Goal: Transaction & Acquisition: Purchase product/service

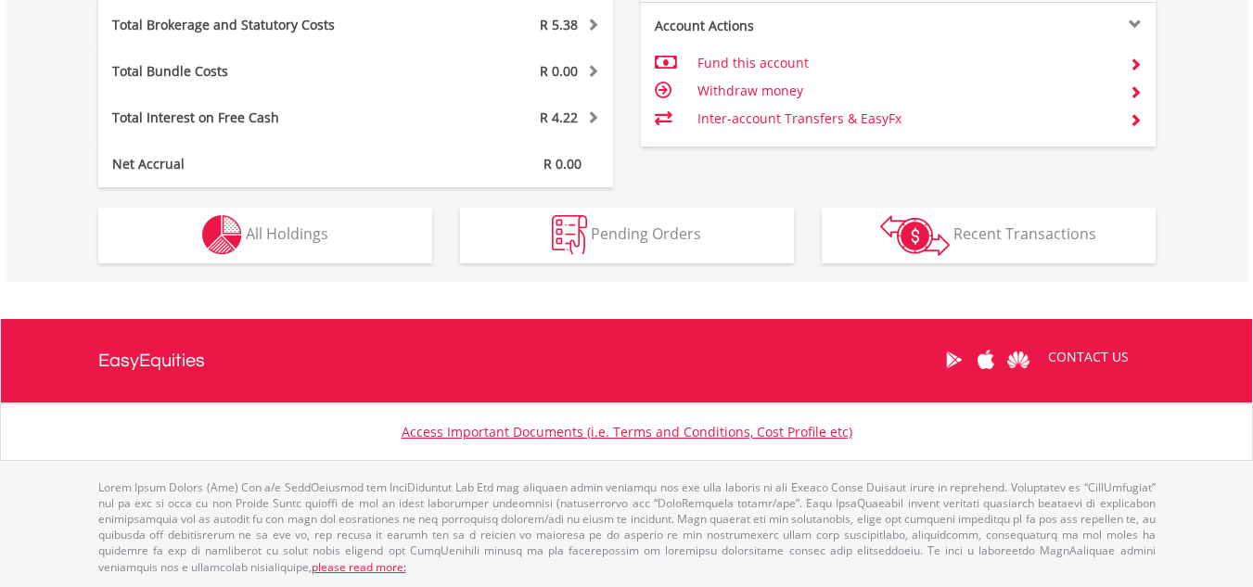
scroll to position [1055, 0]
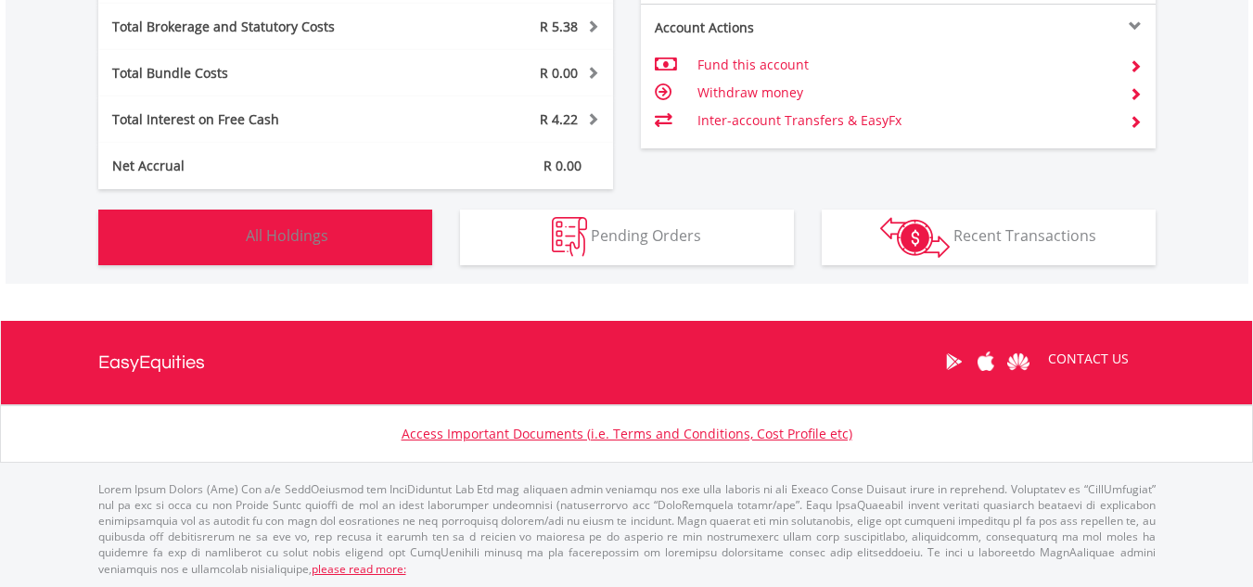
click at [337, 212] on button "Holdings All Holdings" at bounding box center [265, 238] width 334 height 56
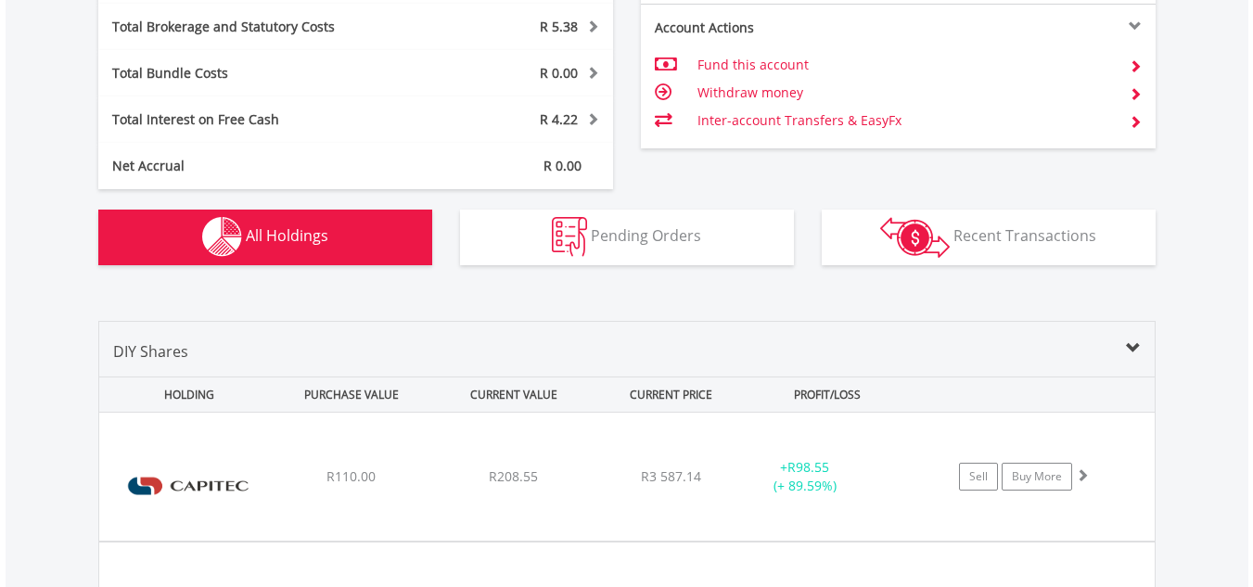
scroll to position [1376, 0]
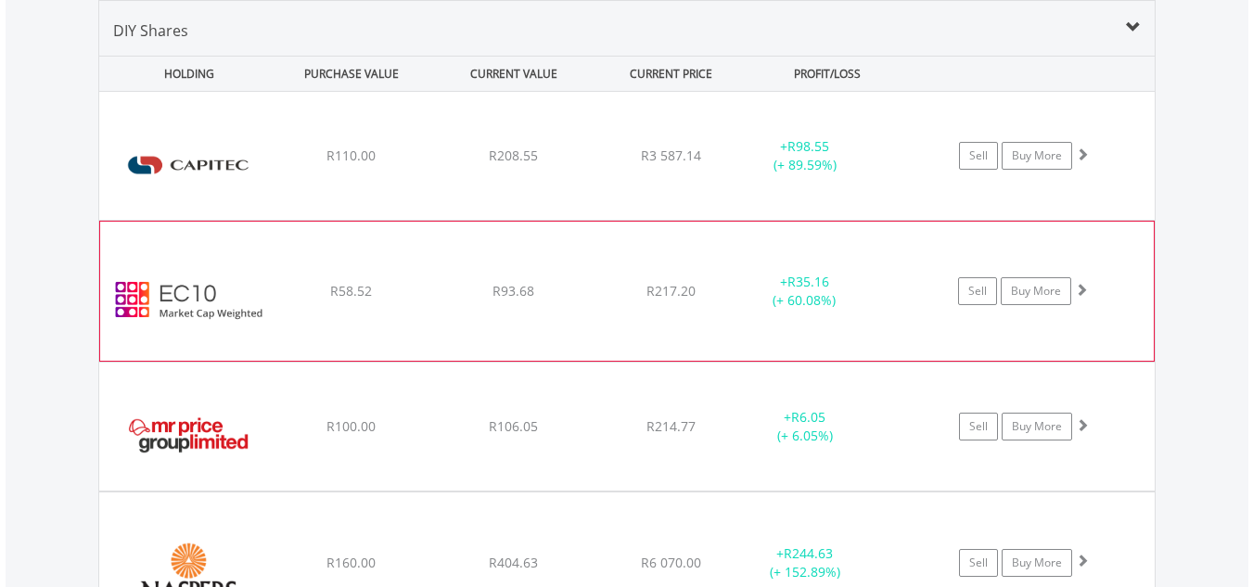
click at [978, 232] on div "﻿ EasyCrypto 10 R58.52 R93.68 R217.20 + R35.16 (+ 60.08%) Sell Buy More" at bounding box center [627, 291] width 1054 height 139
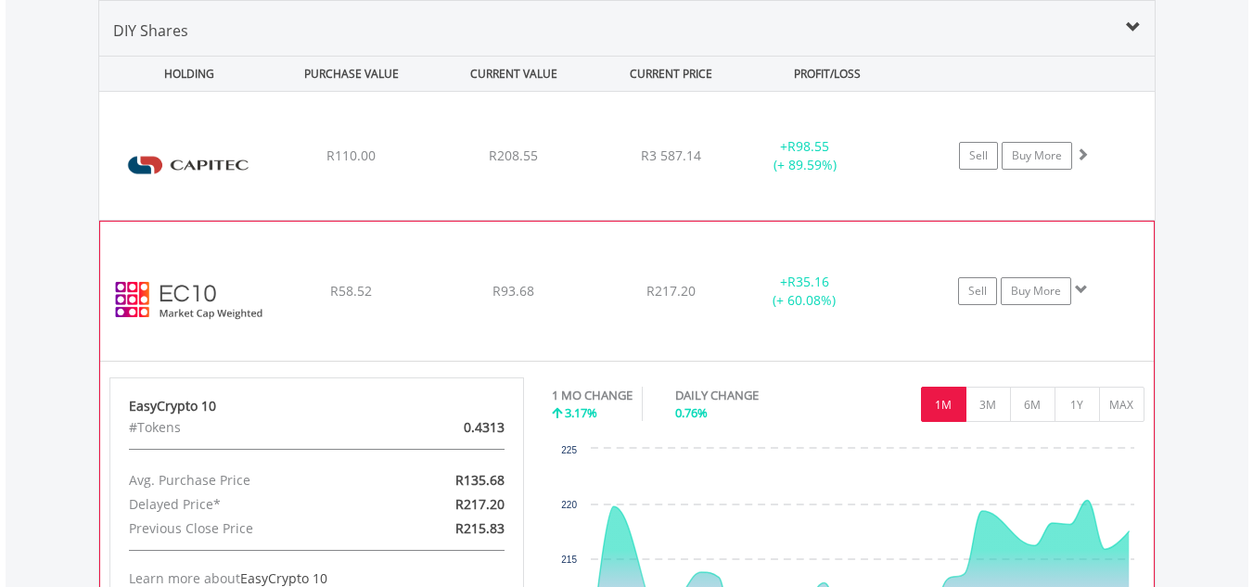
click at [978, 232] on div "﻿ EasyCrypto 10 R58.52 R93.68 R217.20 + R35.16 (+ 60.08%) Sell Buy More" at bounding box center [627, 291] width 1054 height 139
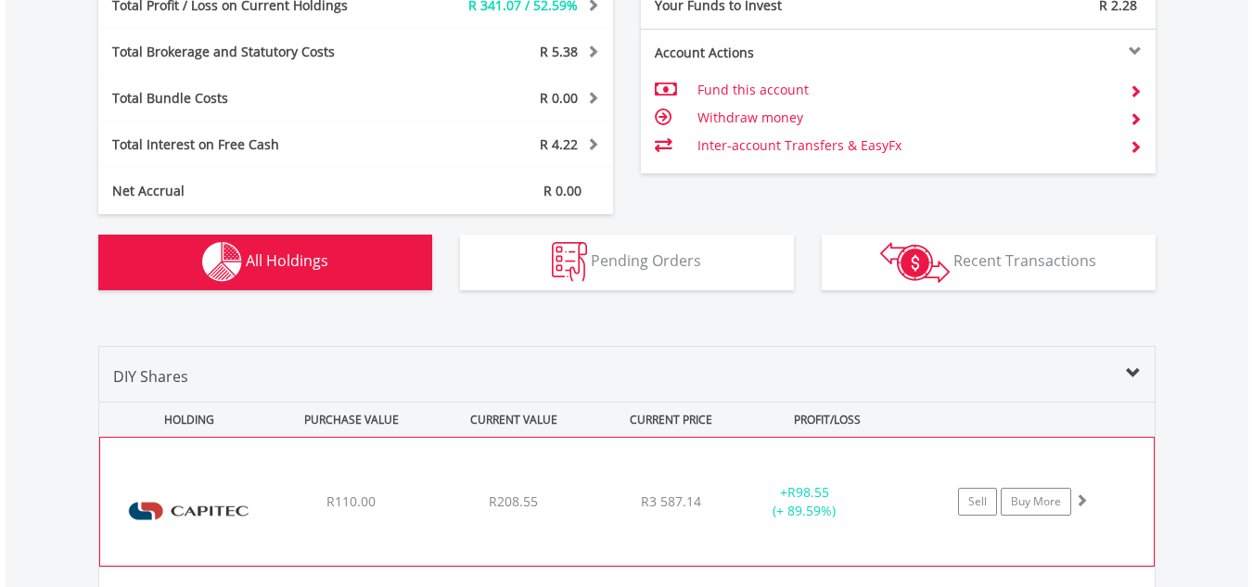
scroll to position [1028, 0]
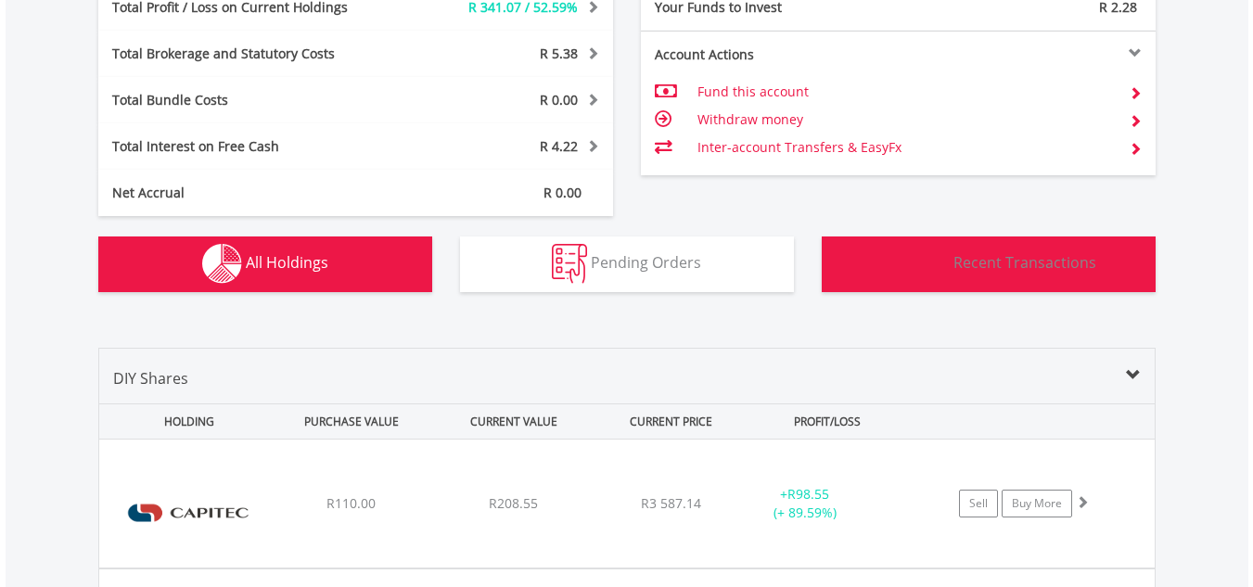
click at [1010, 281] on button "Transactions Recent Transactions" at bounding box center [989, 265] width 334 height 56
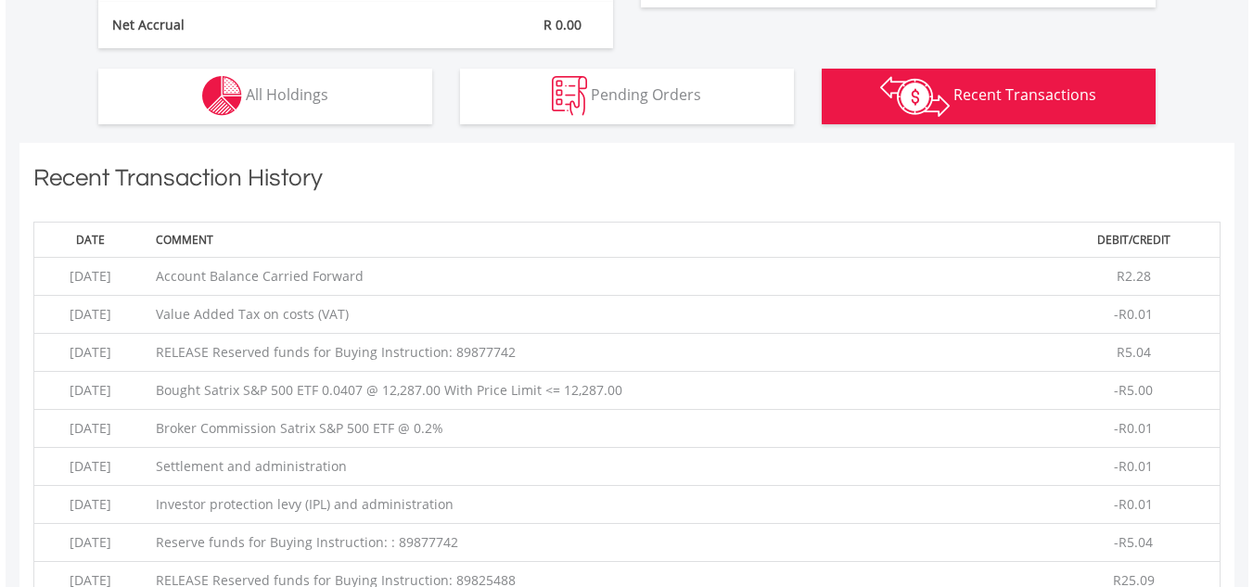
scroll to position [1194, 0]
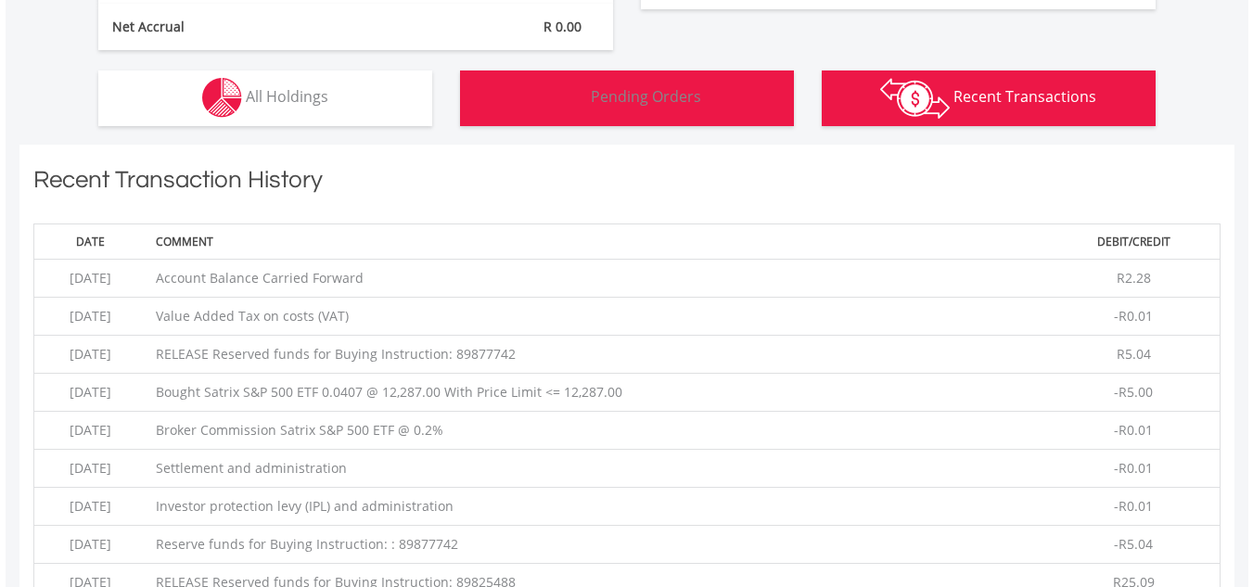
click at [673, 114] on button "Pending Orders Pending Orders" at bounding box center [627, 98] width 334 height 56
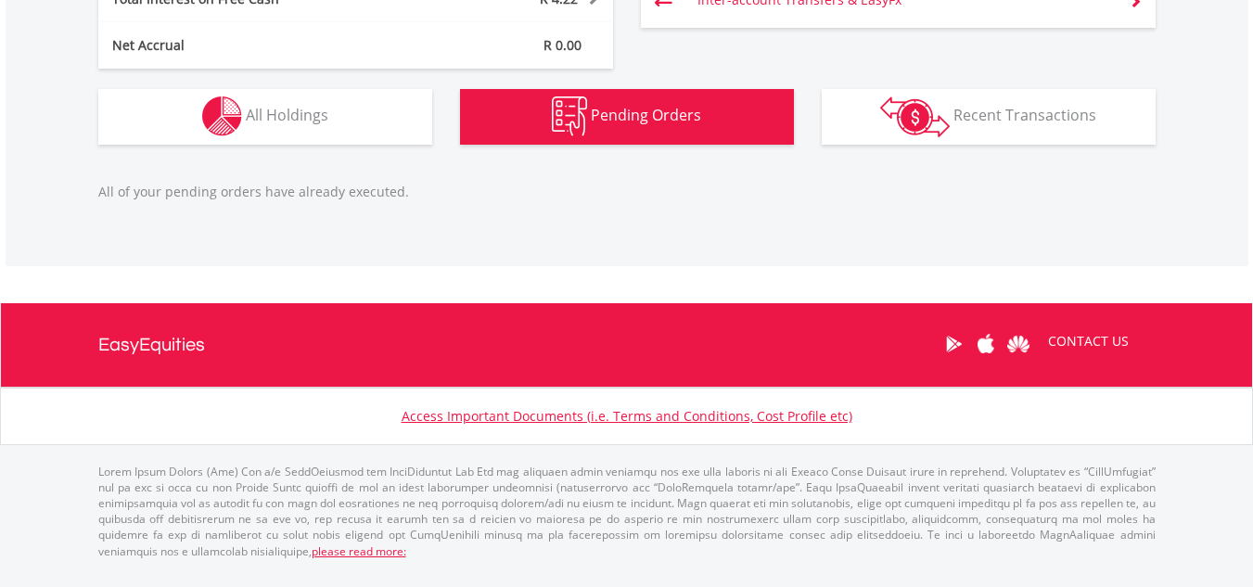
scroll to position [1159, 0]
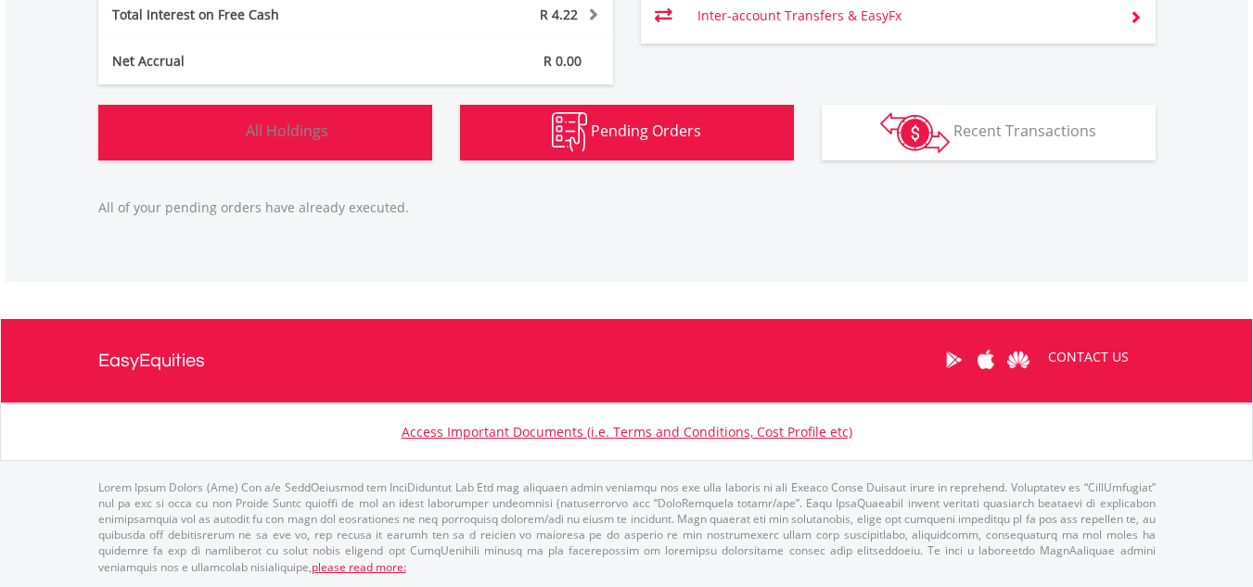
click at [342, 129] on button "Holdings All Holdings" at bounding box center [265, 133] width 334 height 56
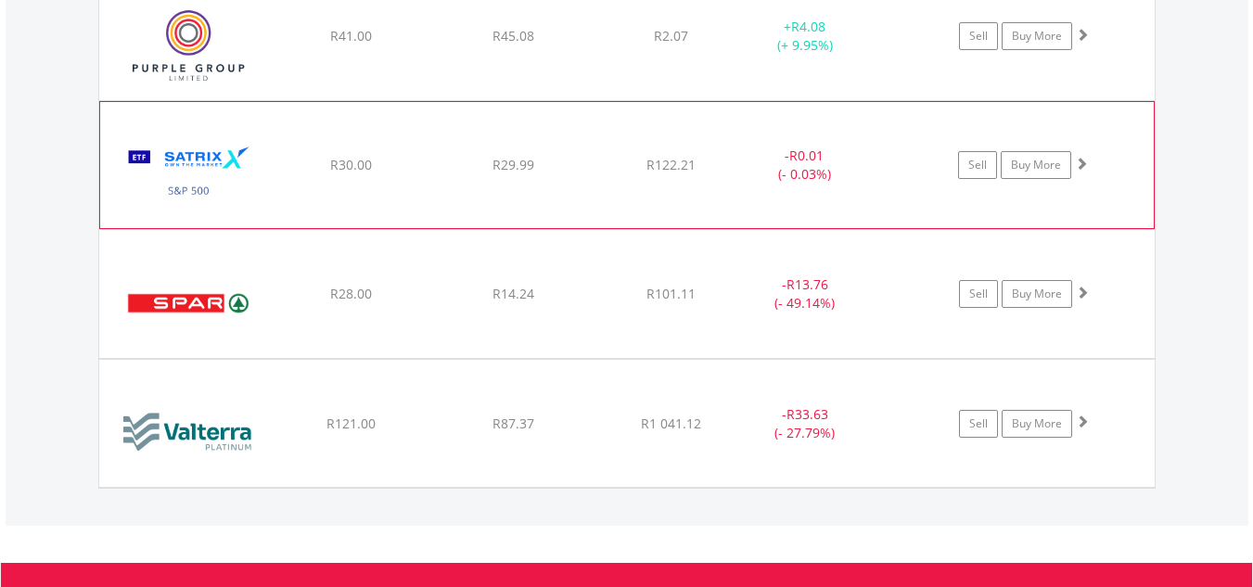
scroll to position [2038, 0]
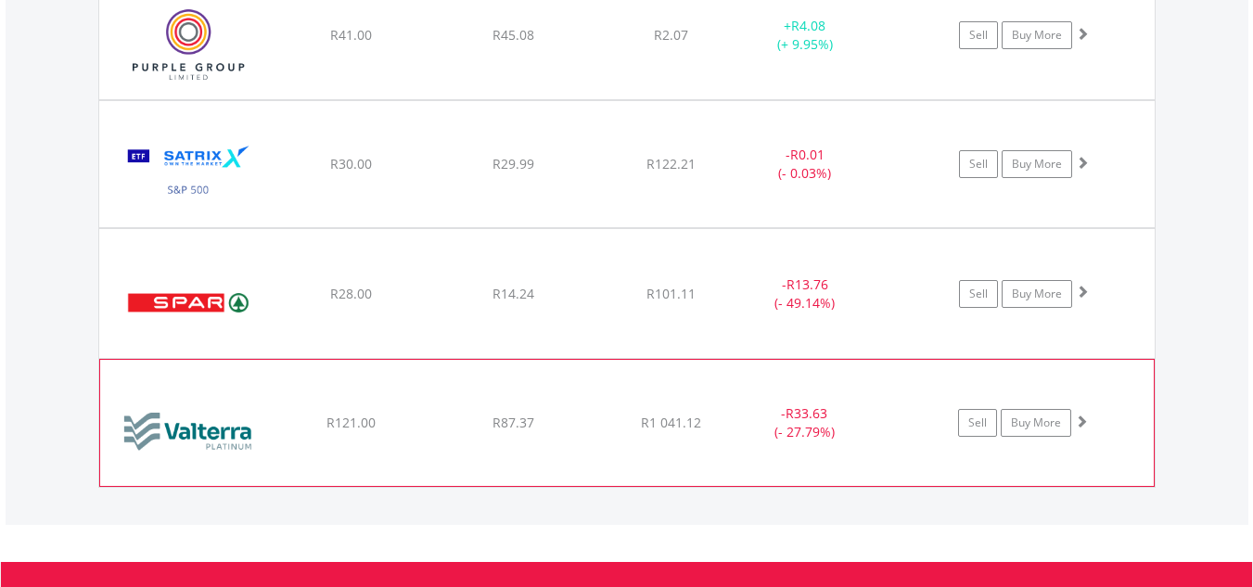
click at [555, 407] on div "﻿ Valterra Platinum Limited R121.00 R87.37 R1 041.12 - R33.63 (- 27.79%) Sell B…" at bounding box center [627, 423] width 1054 height 126
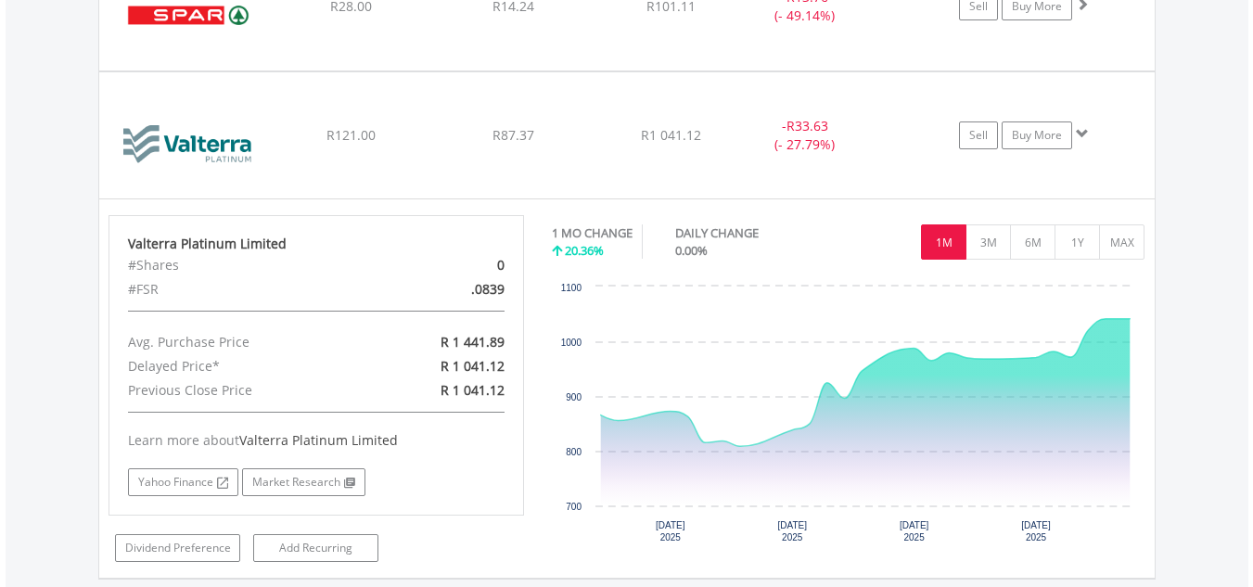
scroll to position [2330, 0]
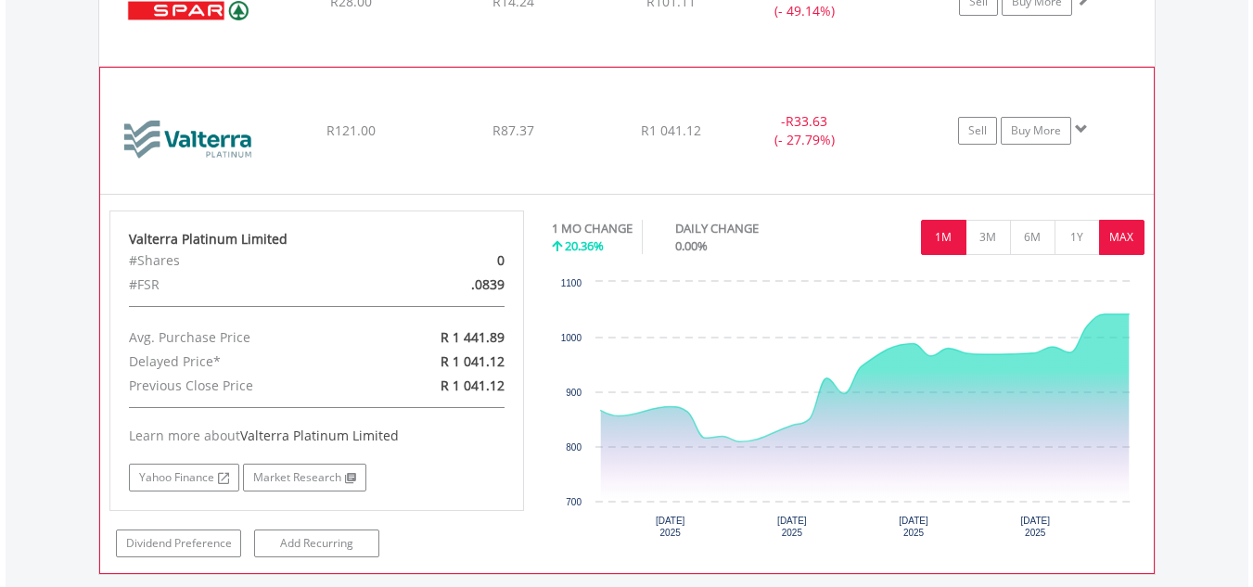
click at [1126, 251] on button "MAX" at bounding box center [1121, 237] width 45 height 35
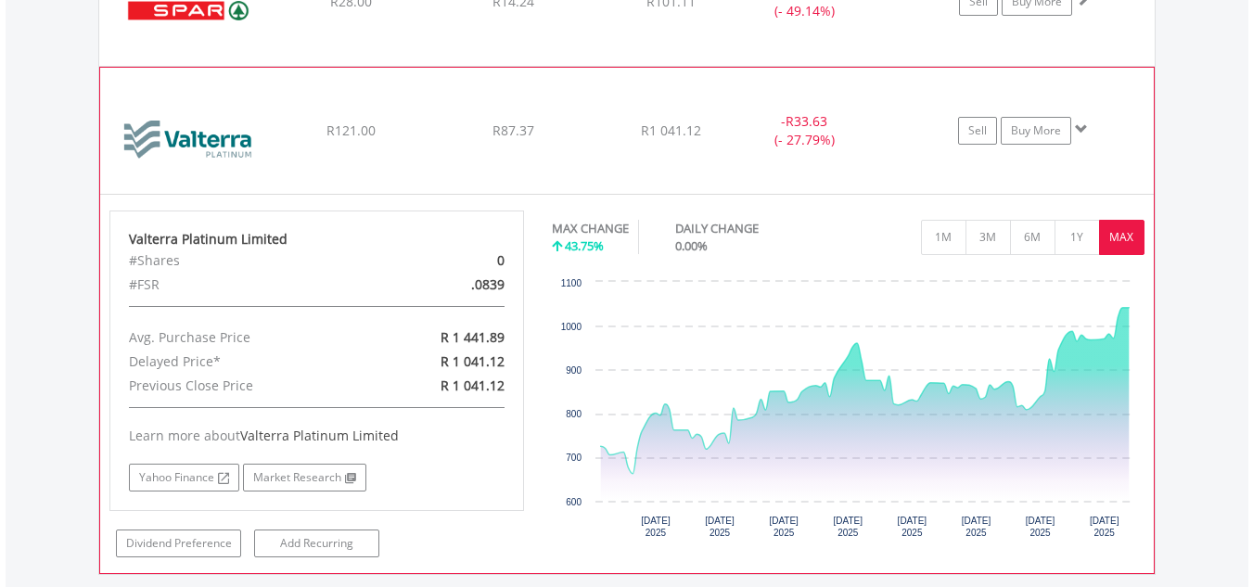
click at [1077, 126] on span at bounding box center [1081, 128] width 13 height 13
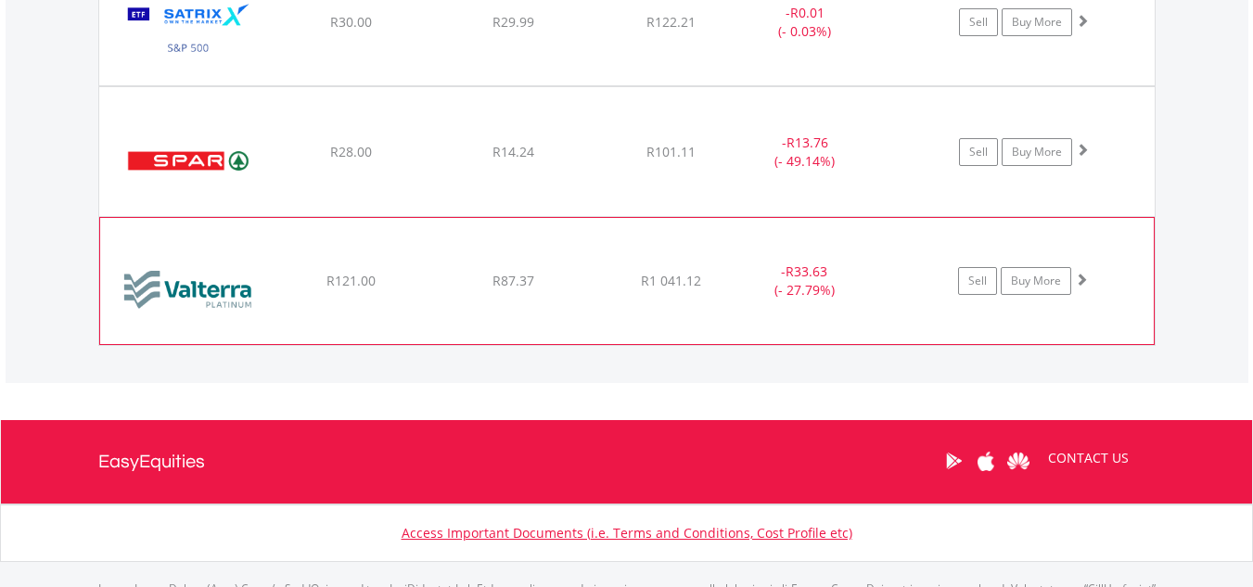
scroll to position [2177, 0]
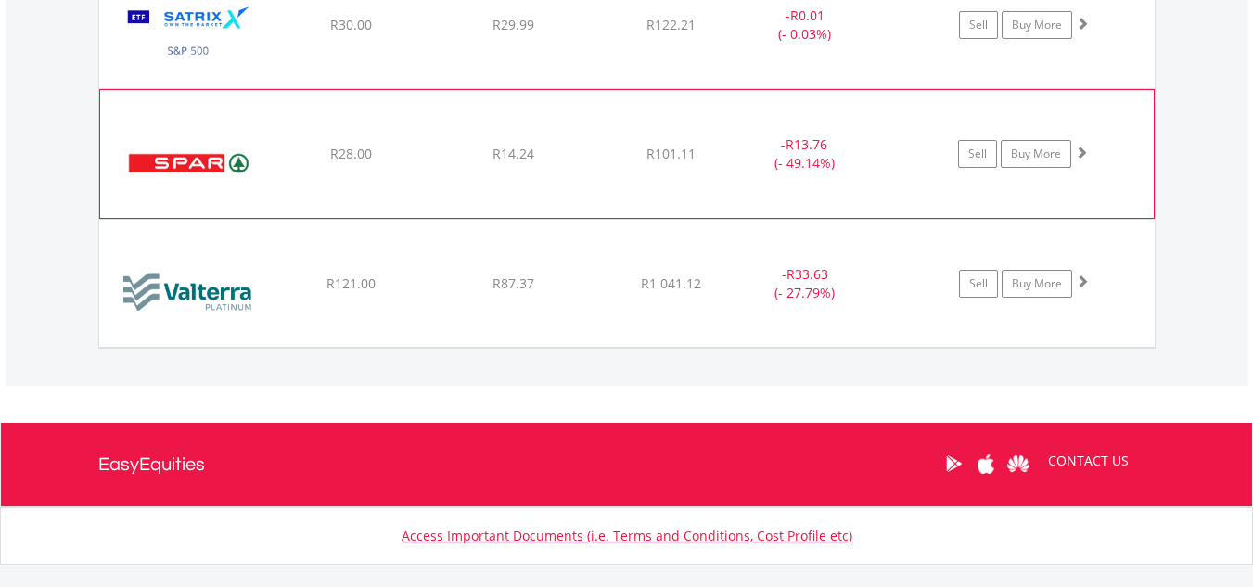
click at [1088, 147] on div "Sell Buy More" at bounding box center [1032, 154] width 242 height 28
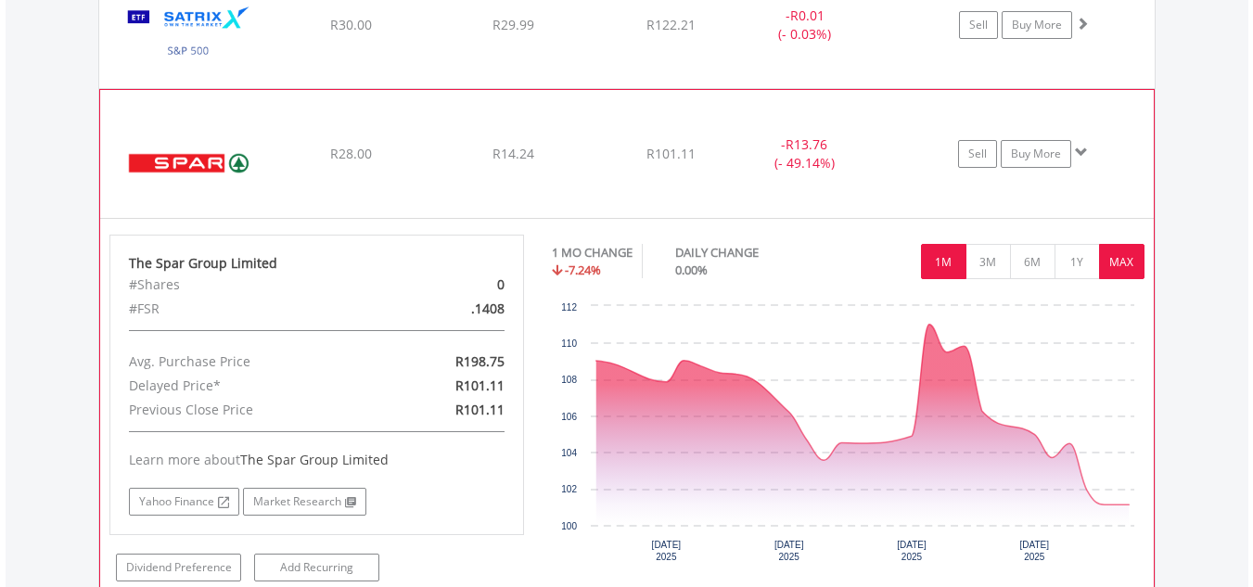
click at [1114, 250] on button "MAX" at bounding box center [1121, 261] width 45 height 35
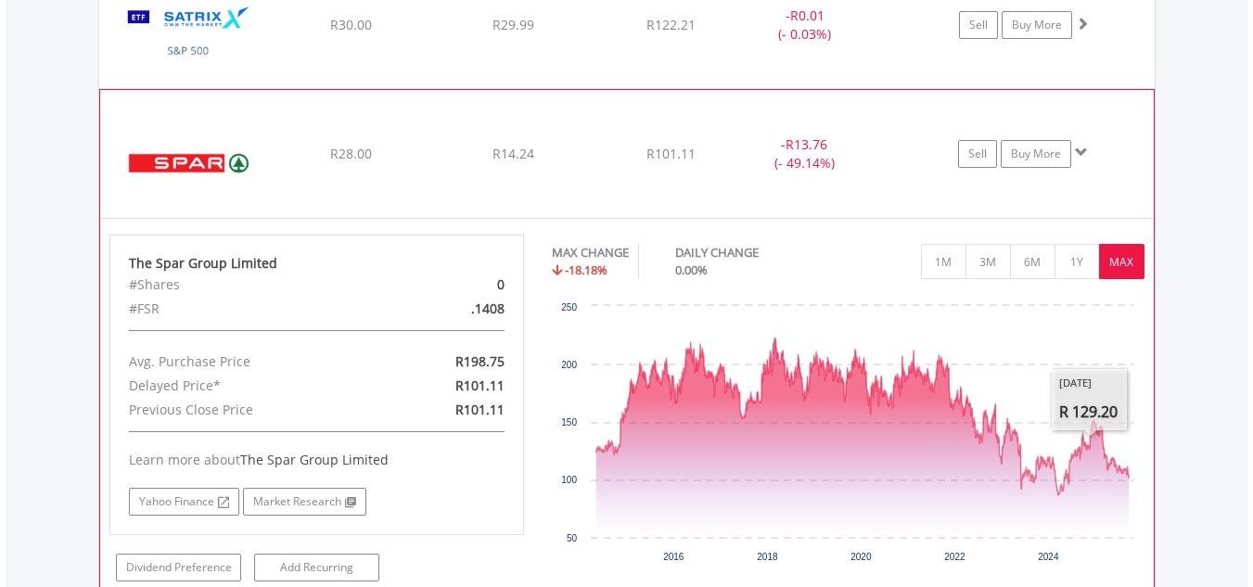
click at [1084, 155] on span at bounding box center [1081, 152] width 13 height 13
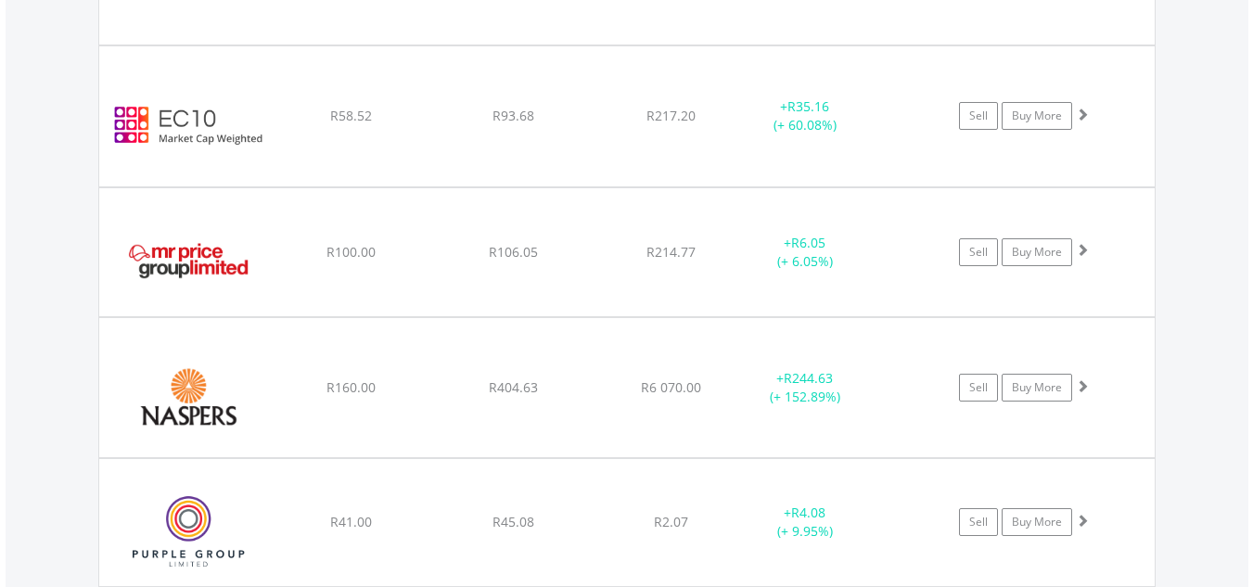
scroll to position [1695, 0]
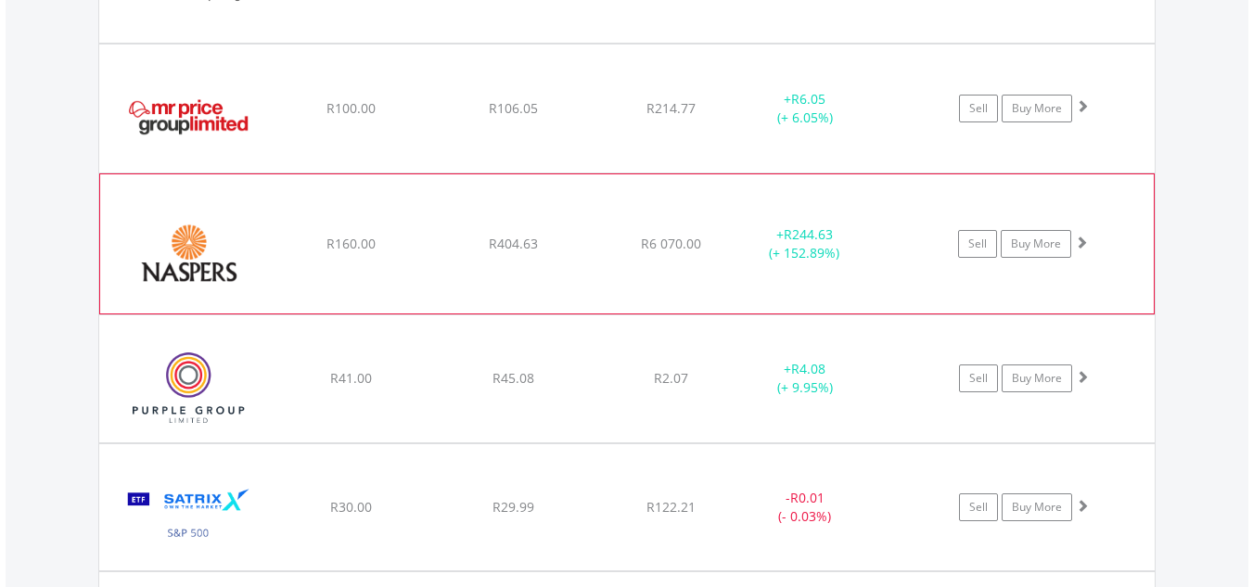
click at [628, 254] on div "﻿ Naspers Limited R160.00 R404.63 R6 070.00 + R244.63 (+ 152.89%) Sell Buy More" at bounding box center [627, 243] width 1054 height 139
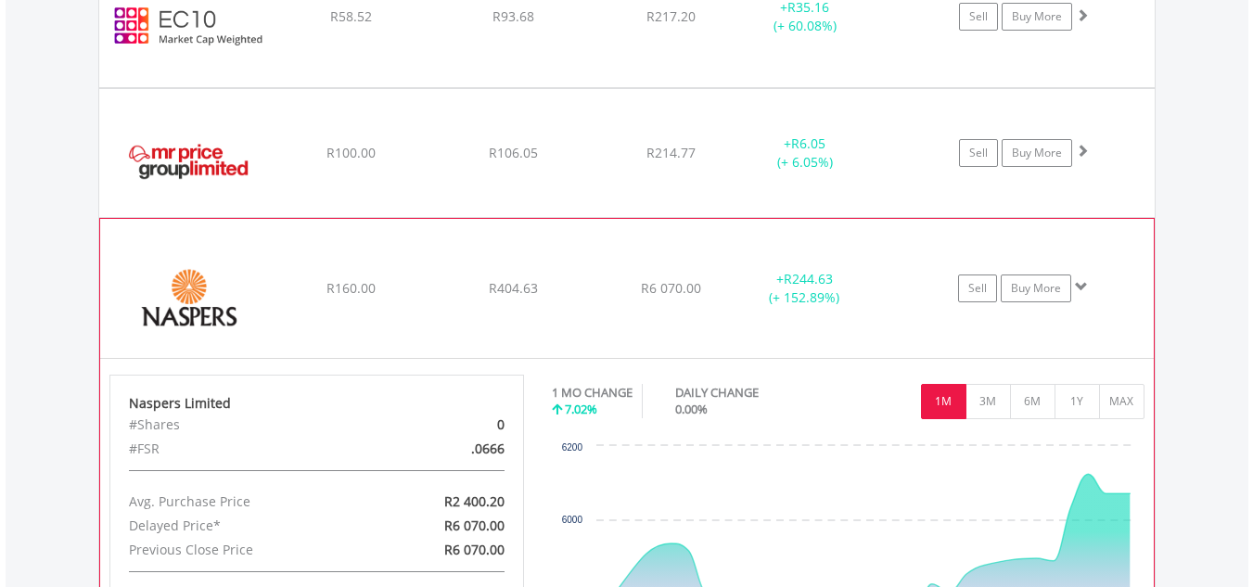
scroll to position [1696, 0]
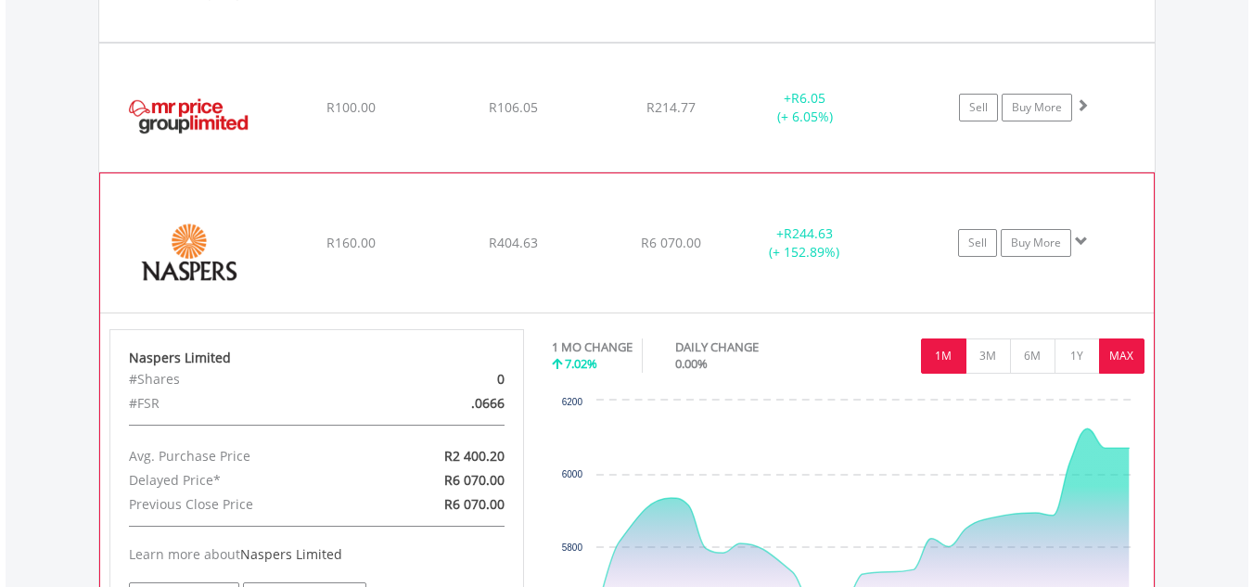
click at [1107, 352] on button "MAX" at bounding box center [1121, 356] width 45 height 35
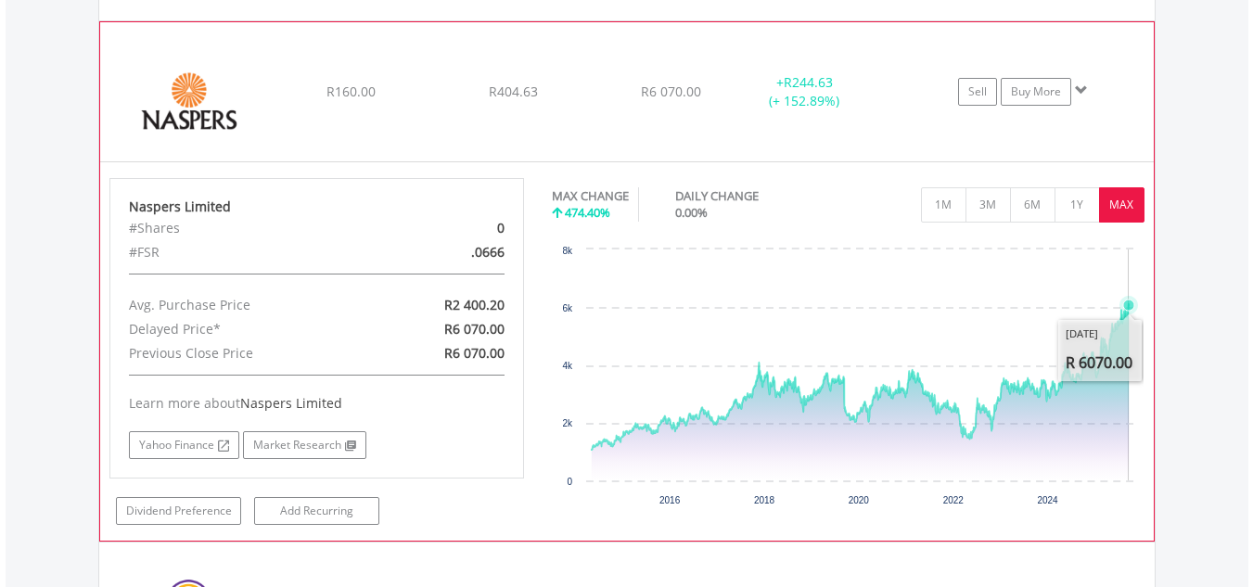
scroll to position [1840, 0]
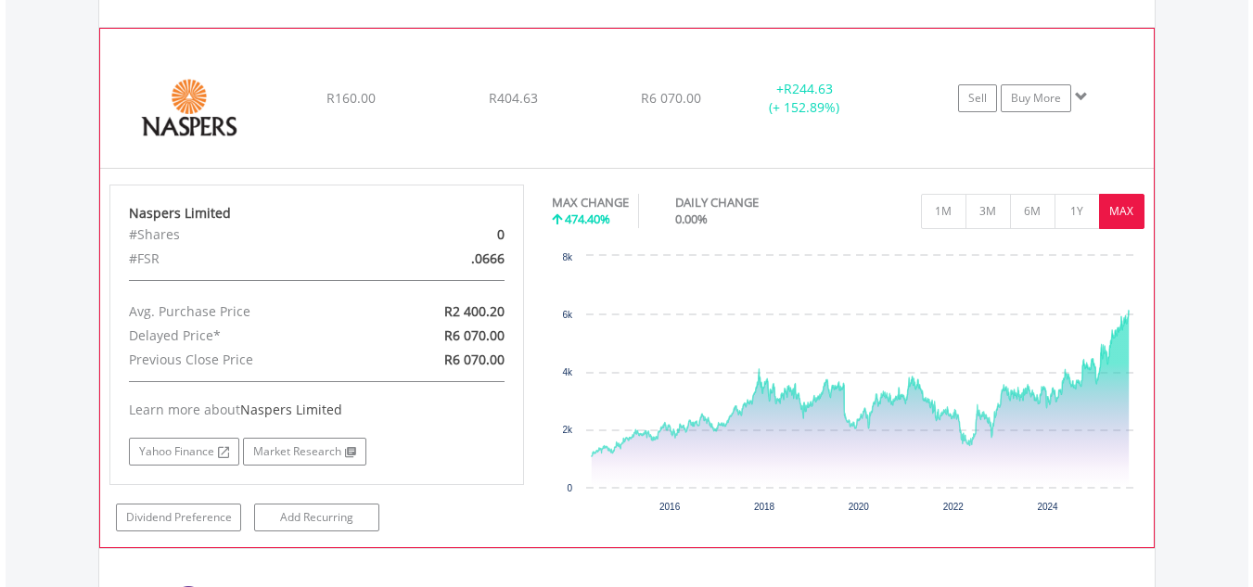
click at [1081, 98] on span at bounding box center [1081, 96] width 13 height 13
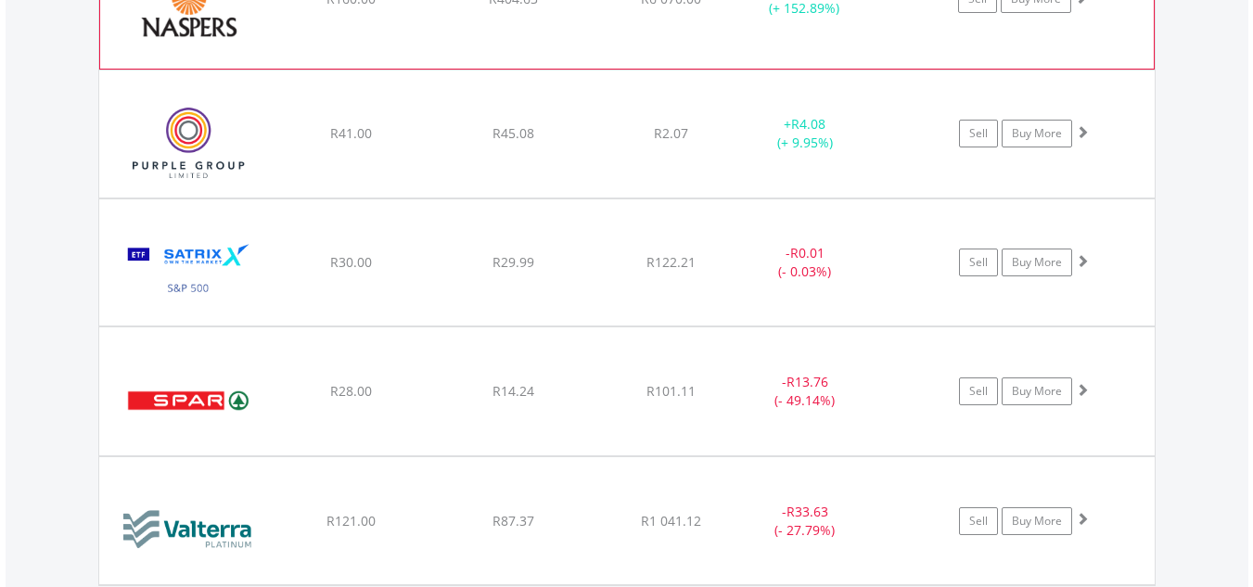
scroll to position [1952, 0]
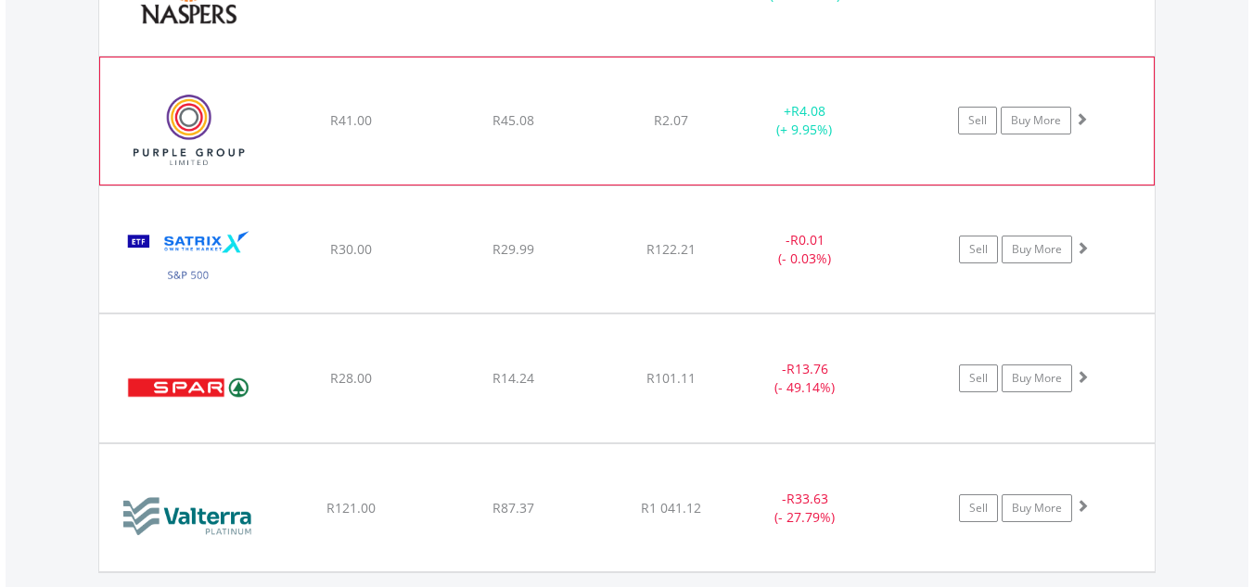
click at [1077, 58] on div "﻿ Purple Group Limited R41.00 R45.08 R2.07 + R4.08 (+ 9.95%) Sell Buy More" at bounding box center [627, 121] width 1054 height 126
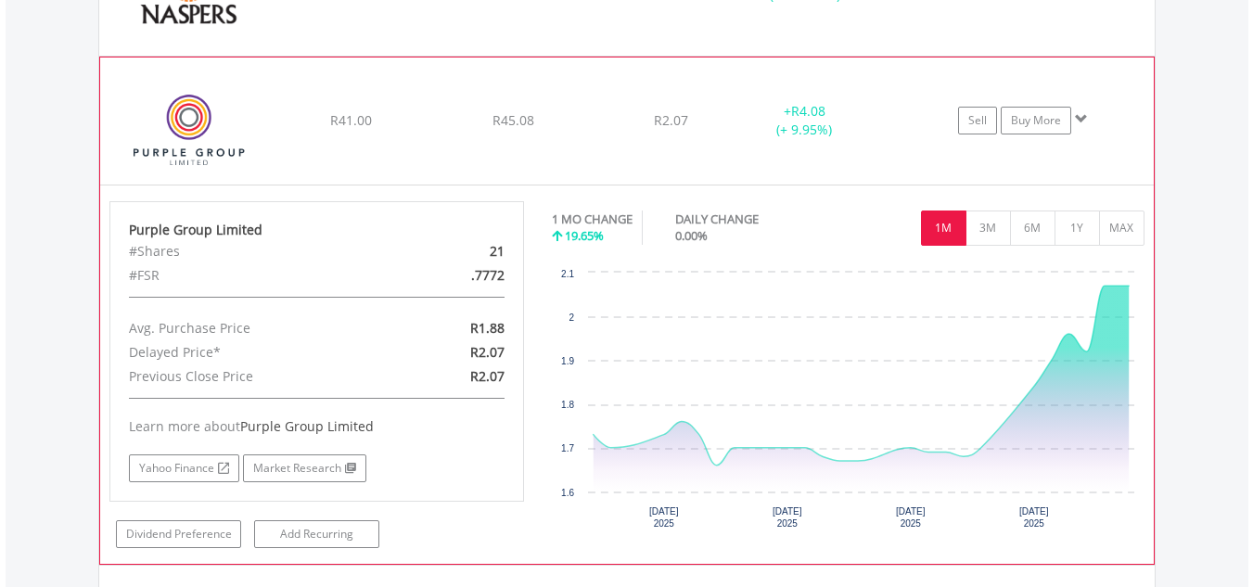
click at [1110, 79] on div "﻿ Purple Group Limited R41.00 R45.08 R2.07 + R4.08 (+ 9.95%) Sell Buy More" at bounding box center [627, 121] width 1054 height 126
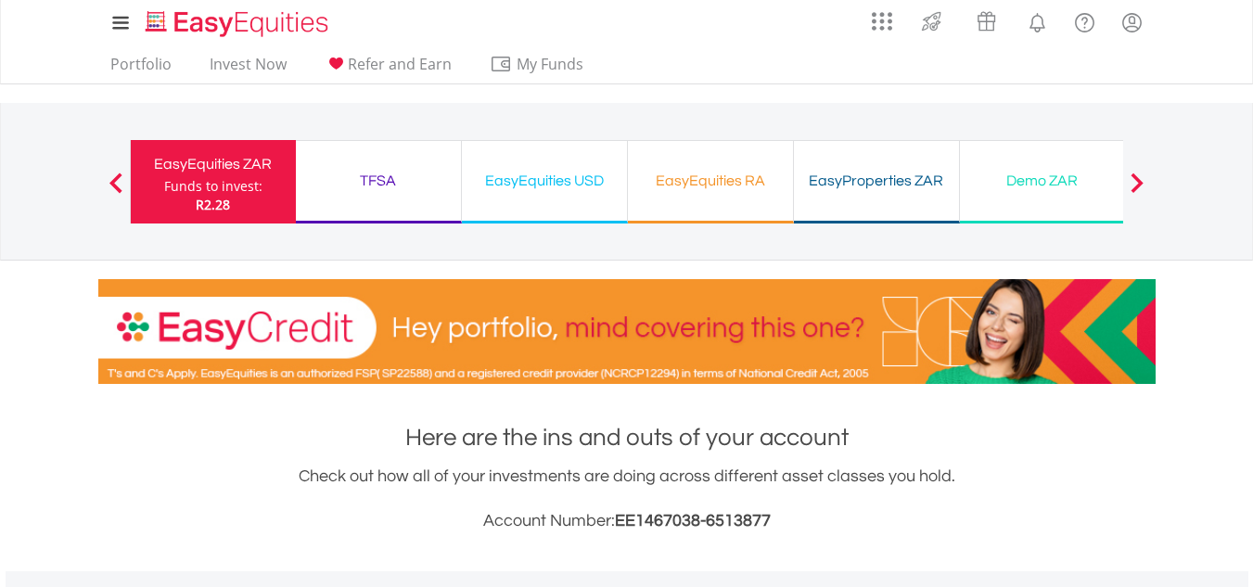
scroll to position [0, 0]
